Goal: Task Accomplishment & Management: Use online tool/utility

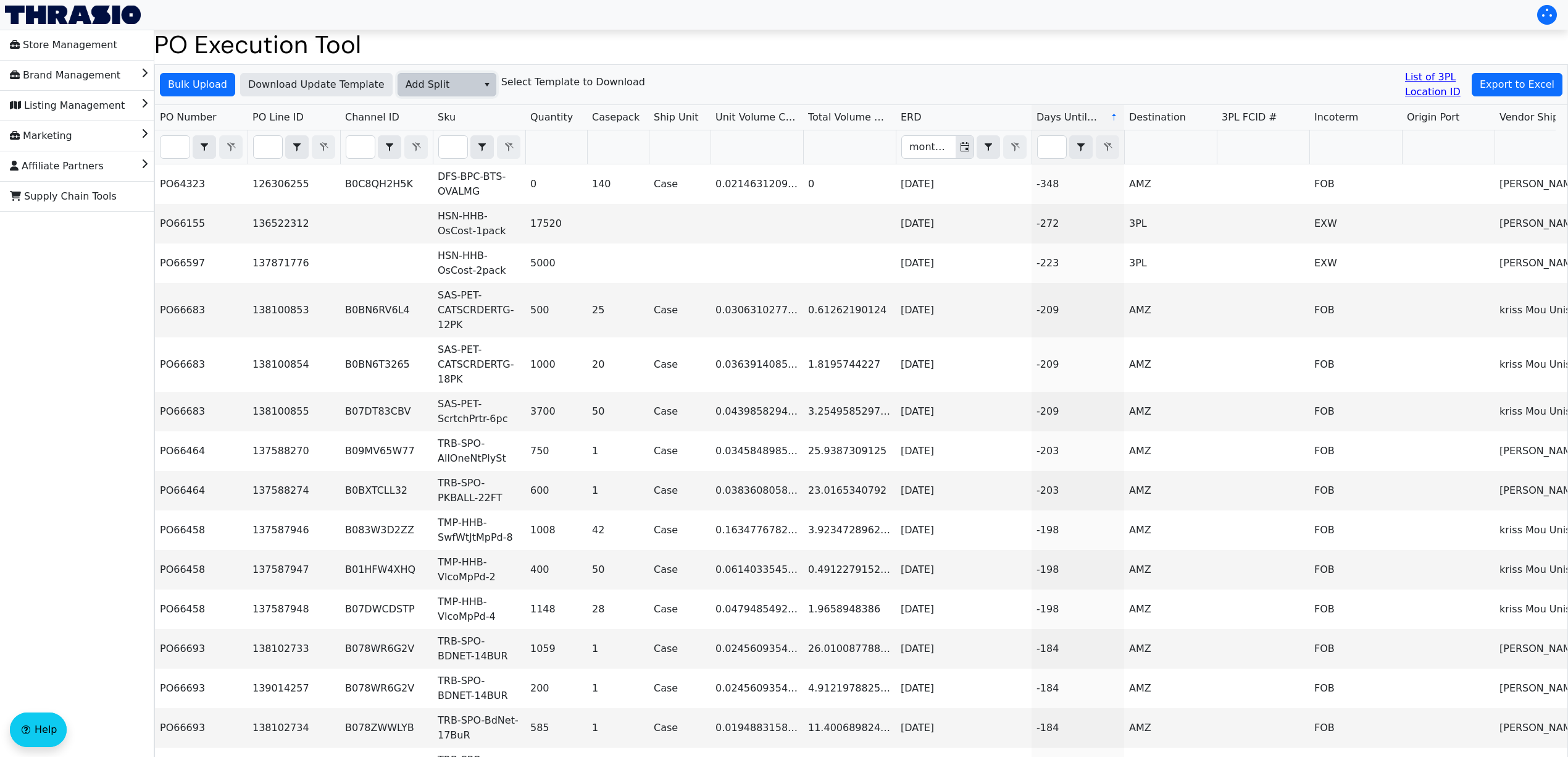
click at [428, 79] on span "Add Split" at bounding box center [437, 84] width 65 height 15
click at [672, 40] on h1 "PO Execution Tool" at bounding box center [861, 44] width 1414 height 30
click at [201, 84] on span "Bulk Upload" at bounding box center [198, 84] width 59 height 15
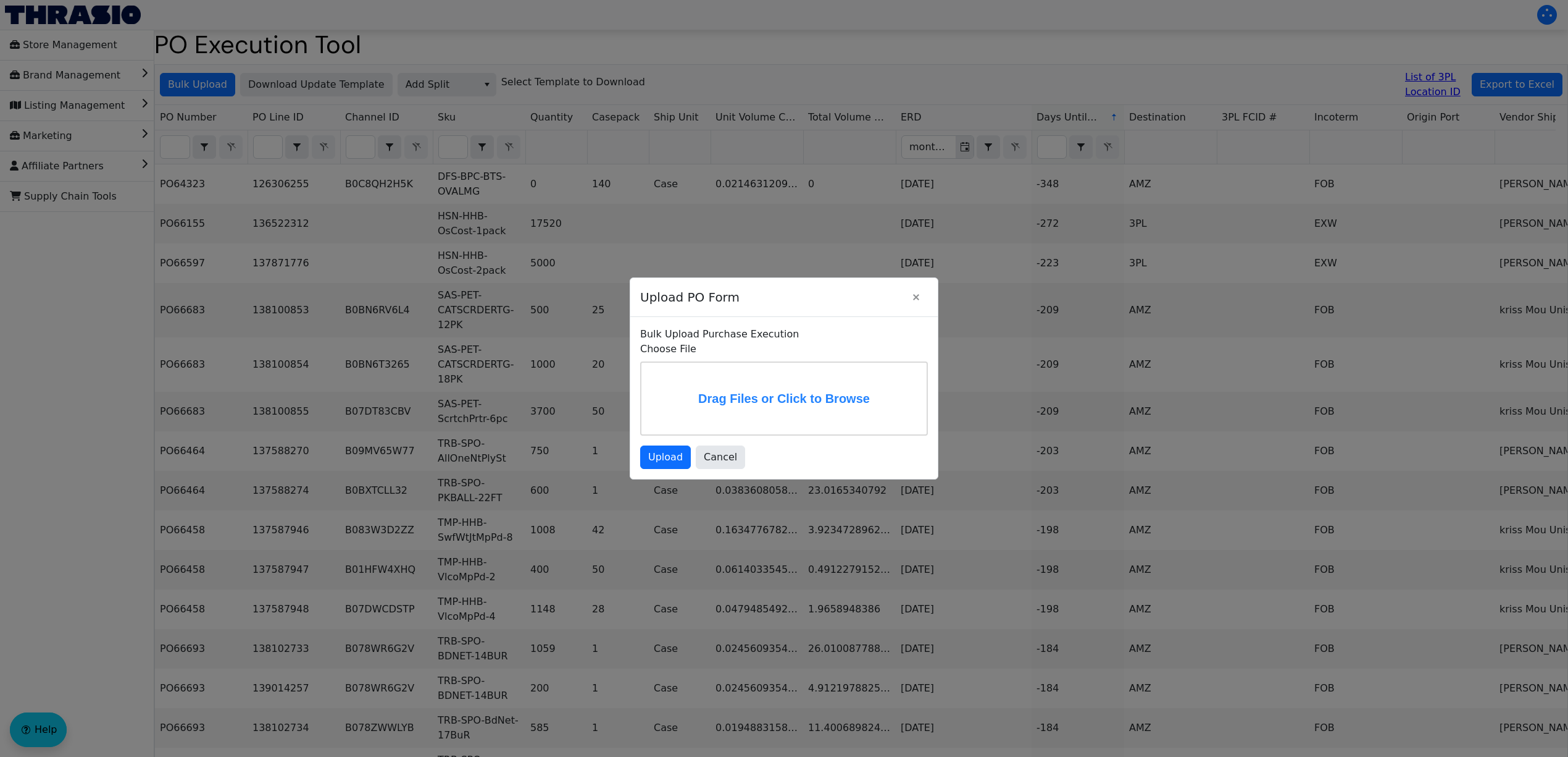
click at [757, 399] on label "Drag Files or Click to Browse" at bounding box center [784, 398] width 285 height 72
click at [0, 0] on input "Drag Files or Click to Browse" at bounding box center [0, 0] width 0 height 0
click at [668, 454] on span "Upload" at bounding box center [665, 457] width 35 height 15
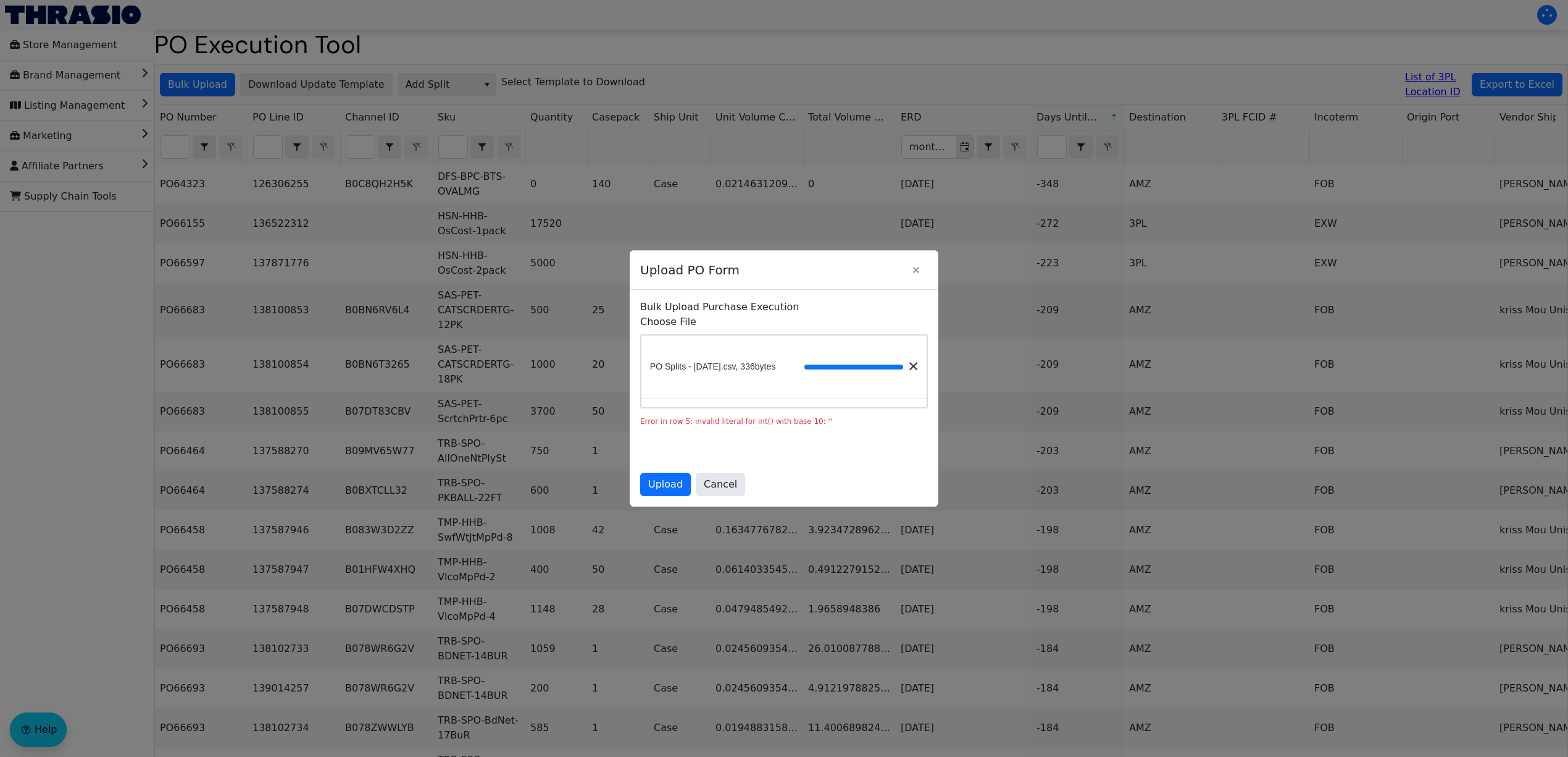
click at [356, 236] on div at bounding box center [784, 378] width 1568 height 757
click at [731, 495] on button "Cancel" at bounding box center [720, 484] width 49 height 24
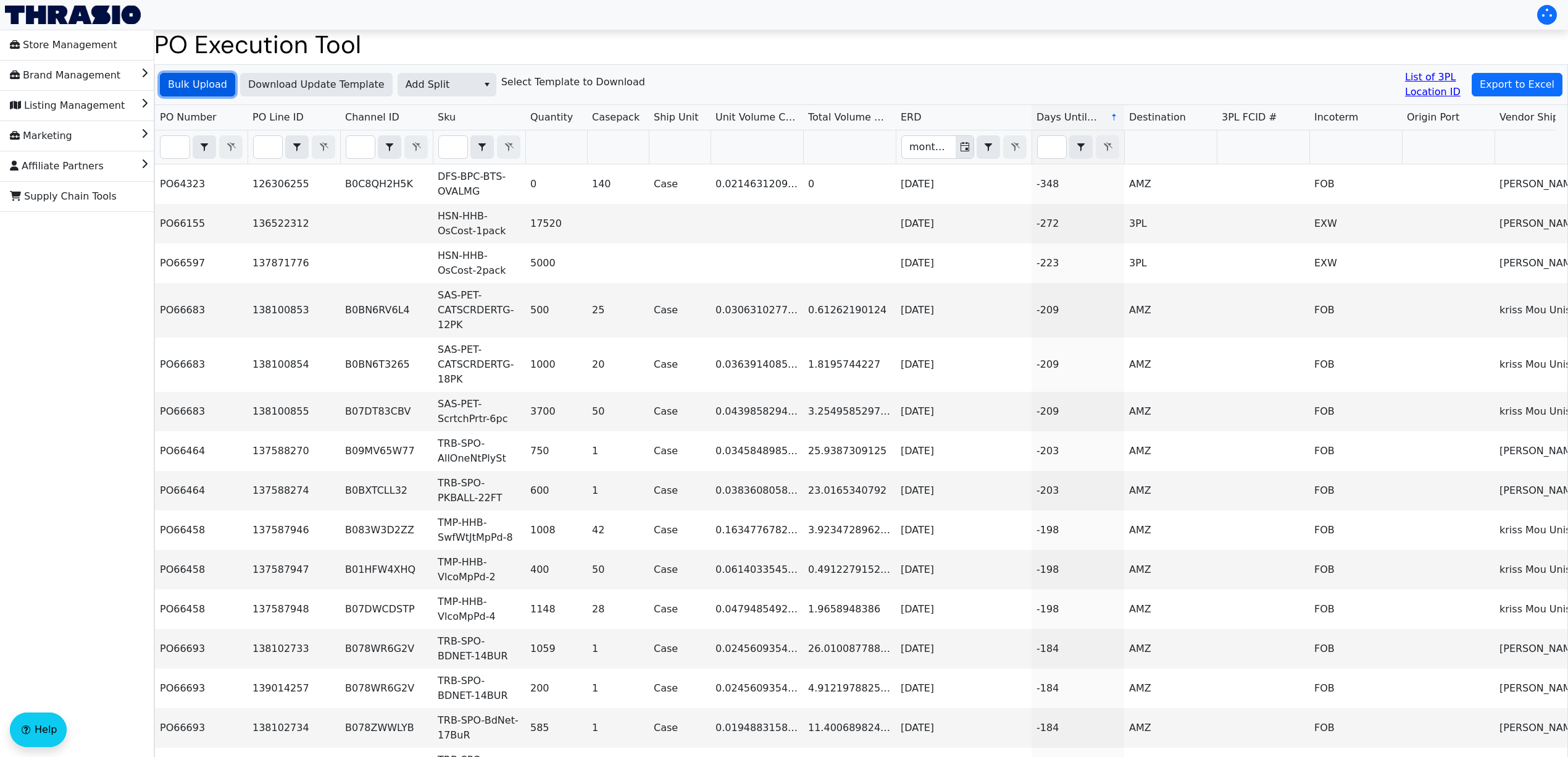
click at [185, 79] on span "Bulk Upload" at bounding box center [198, 84] width 59 height 15
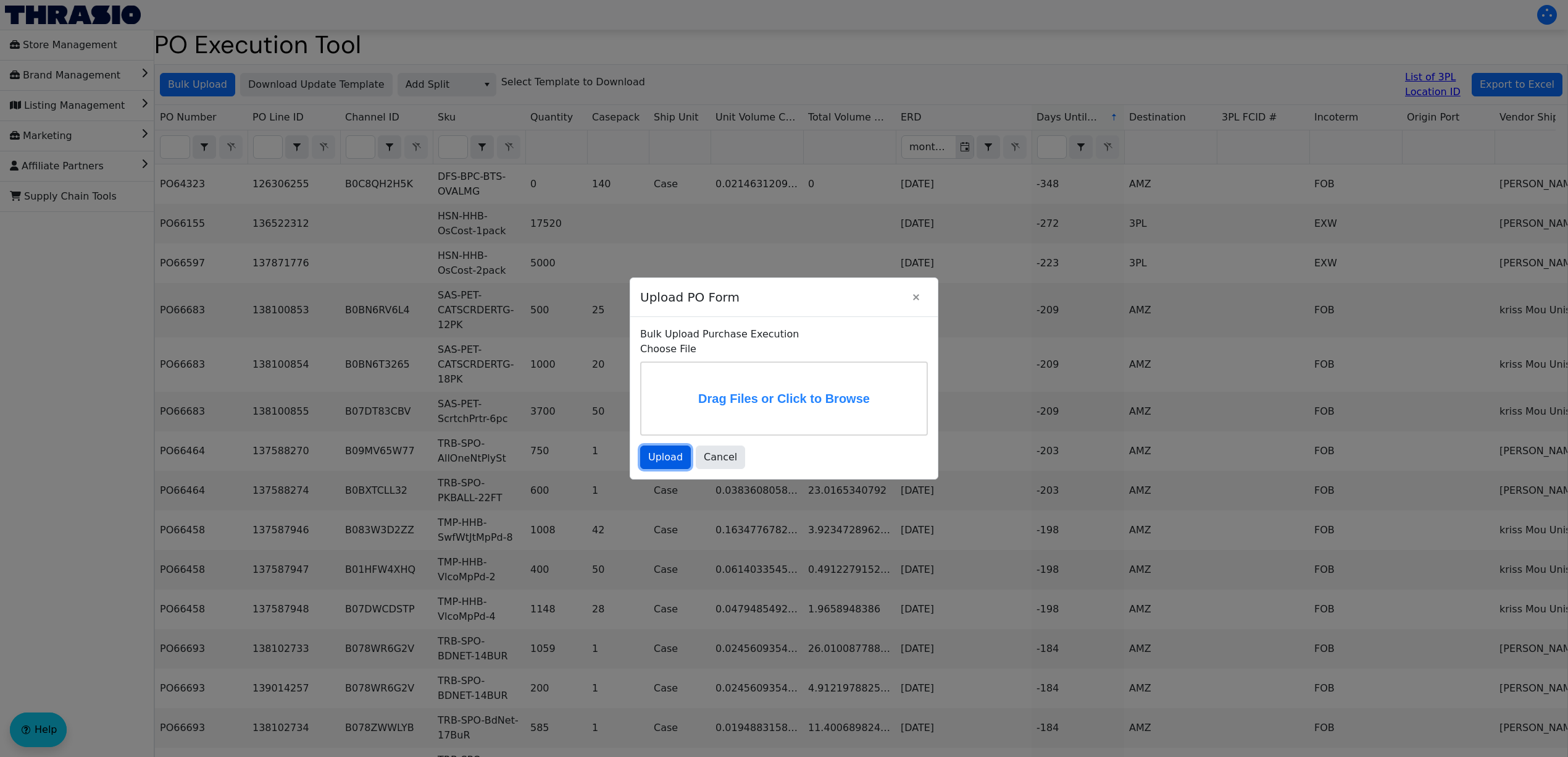
click at [665, 463] on span "Upload" at bounding box center [665, 457] width 35 height 15
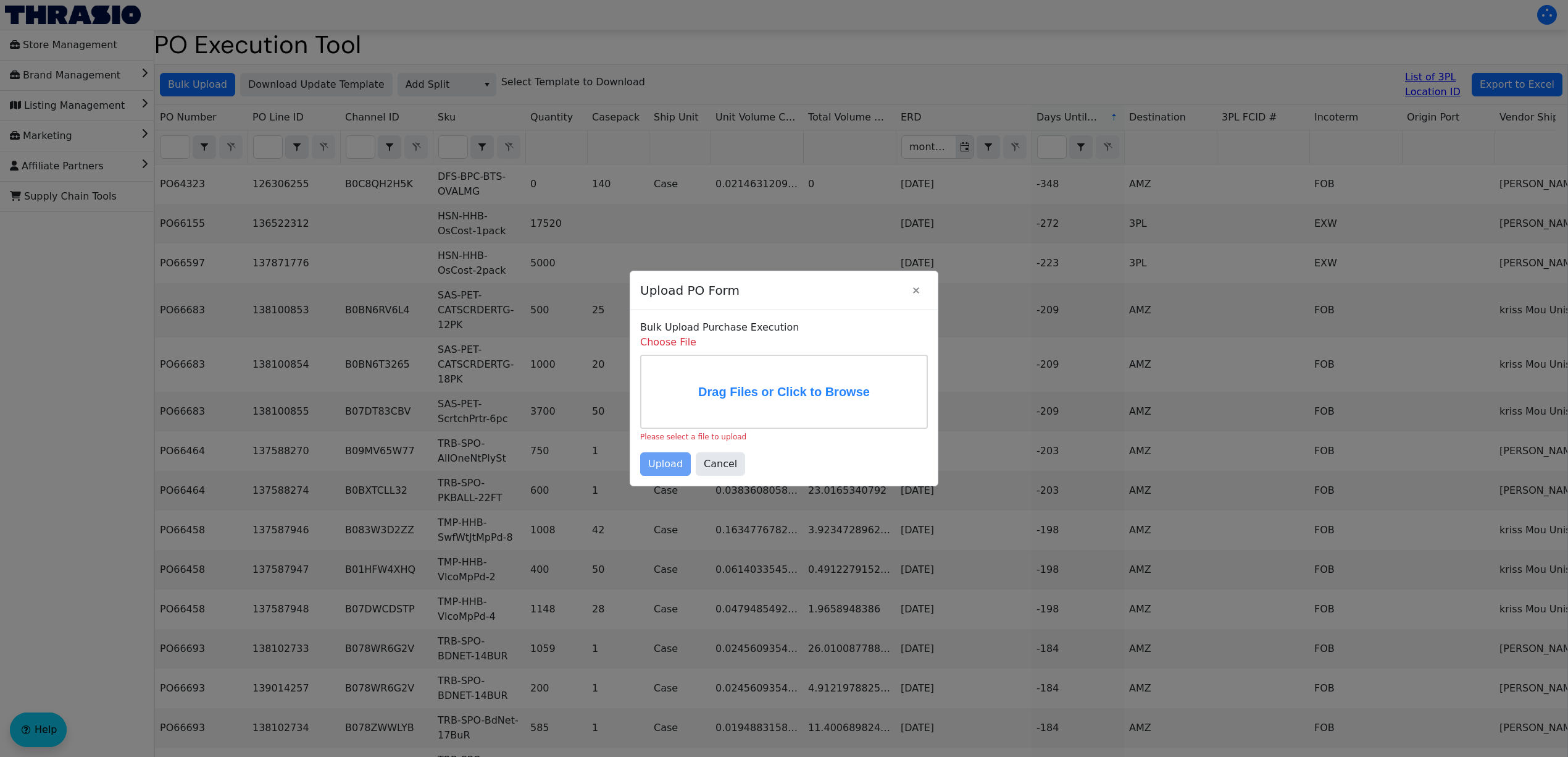
click at [766, 387] on label "Drag Files or Click to Browse" at bounding box center [784, 391] width 285 height 72
click at [0, 0] on input "Drag Files or Click to Browse" at bounding box center [0, 0] width 0 height 0
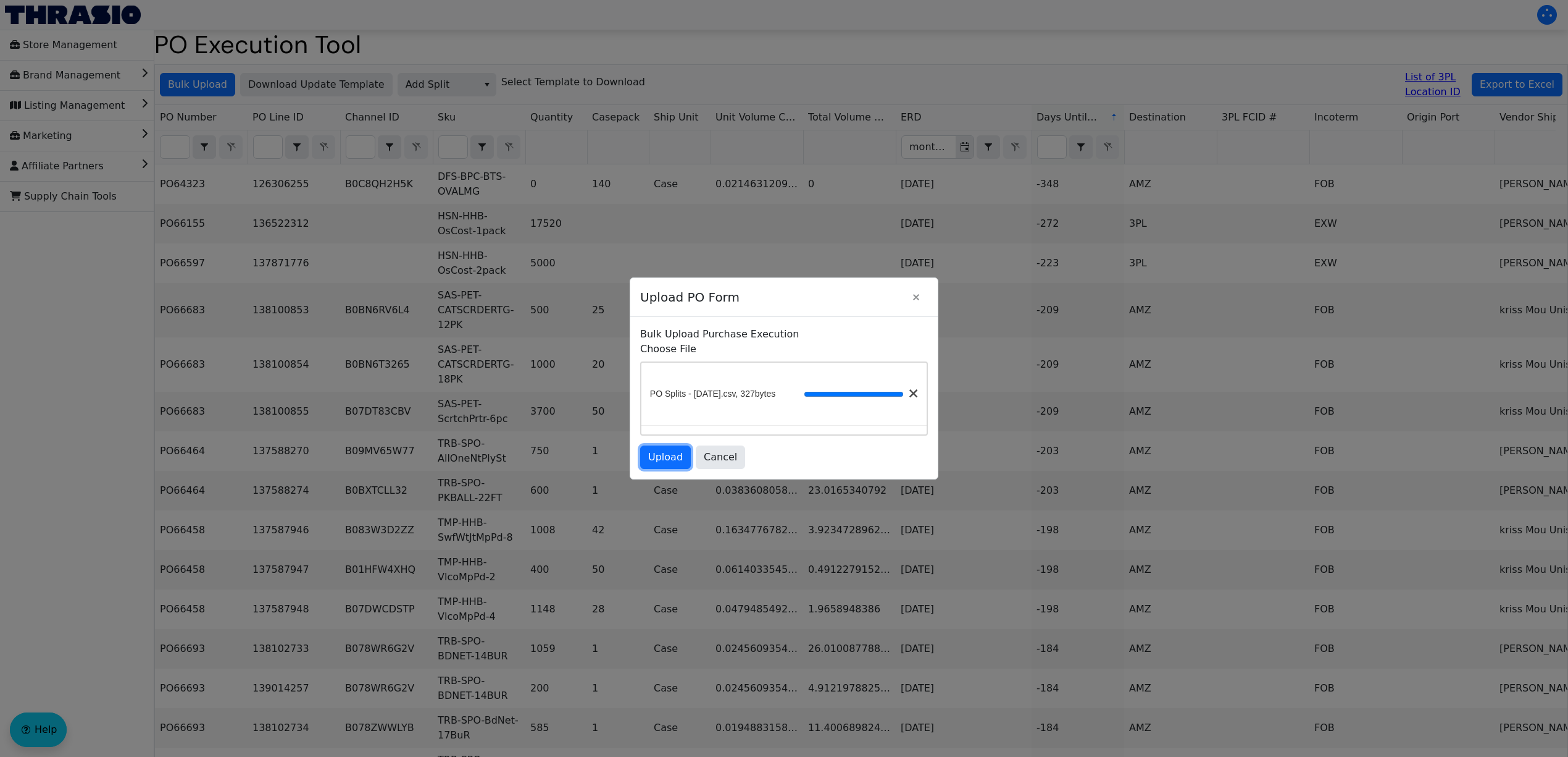
click at [662, 463] on span "Upload" at bounding box center [665, 457] width 35 height 15
